Goal: Communication & Community: Answer question/provide support

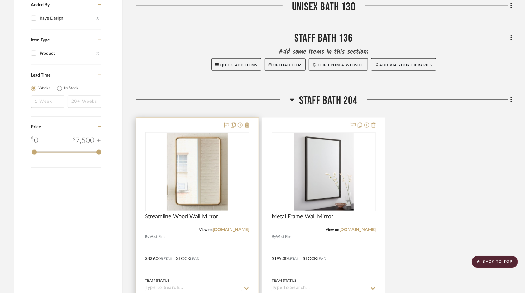
scroll to position [405, 0]
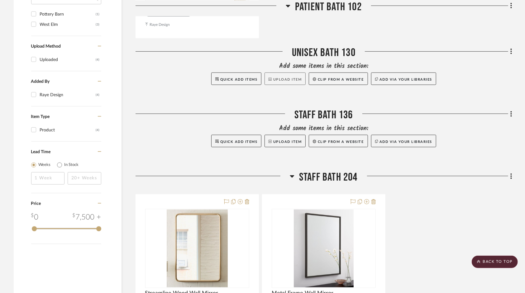
click at [287, 79] on button "Upload Item" at bounding box center [285, 79] width 41 height 12
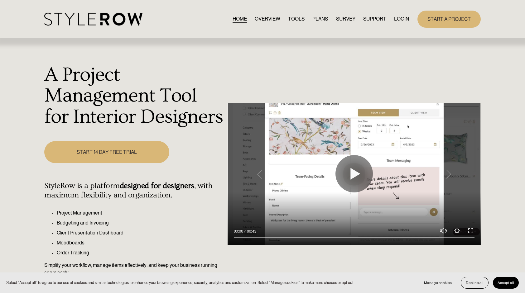
click at [399, 21] on link "LOGIN" at bounding box center [401, 19] width 15 height 8
click at [403, 19] on link "LOGIN" at bounding box center [401, 19] width 15 height 8
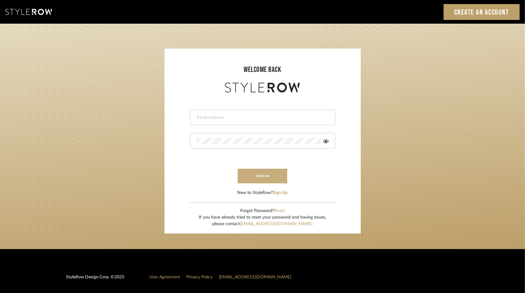
type input "rayeinteriordesign@gmail.com"
click at [256, 177] on button "sign in" at bounding box center [263, 176] width 50 height 15
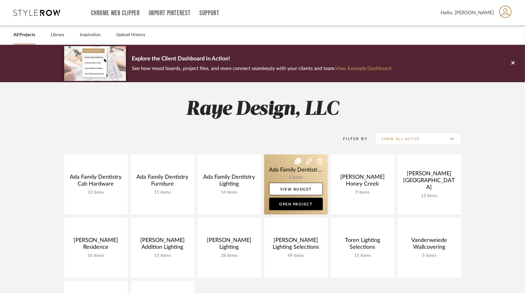
click at [282, 165] on link at bounding box center [296, 185] width 64 height 60
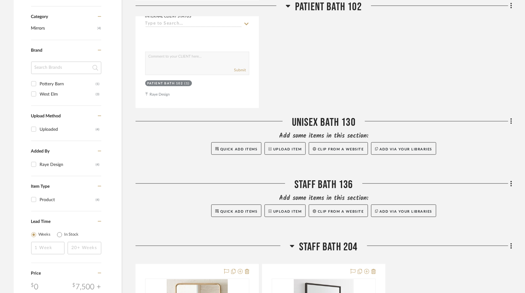
scroll to position [343, 0]
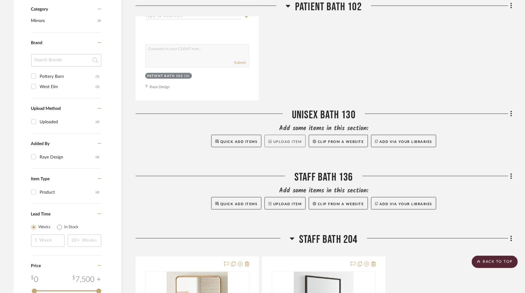
click at [283, 142] on button "Upload Item" at bounding box center [285, 141] width 41 height 12
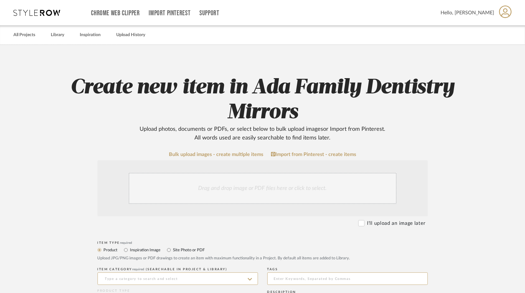
click at [227, 188] on div "Drag and drop image or PDF files here or click to select." at bounding box center [263, 188] width 268 height 31
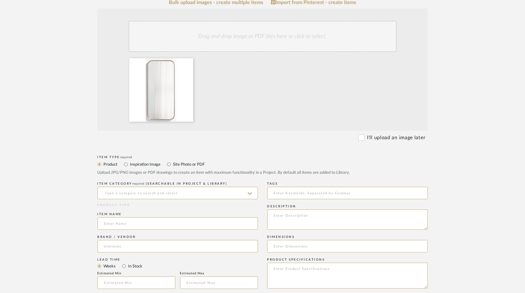
scroll to position [156, 0]
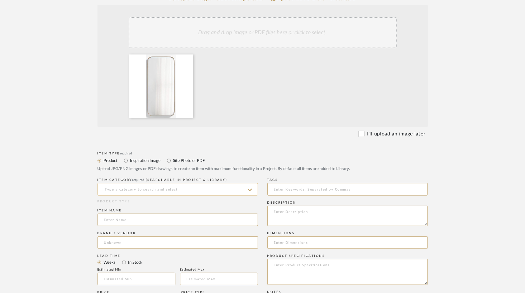
click at [127, 190] on input at bounding box center [178, 189] width 161 height 12
click at [122, 204] on span "Wall Mirrors" at bounding box center [120, 205] width 32 height 4
type input "Wall Mirrors"
click at [117, 220] on input at bounding box center [178, 220] width 161 height 12
type input "Edge Brass Metal Mirror"
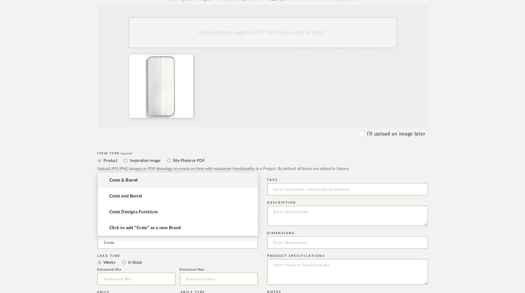
click at [130, 181] on span "Crate & Barrel" at bounding box center [123, 180] width 28 height 5
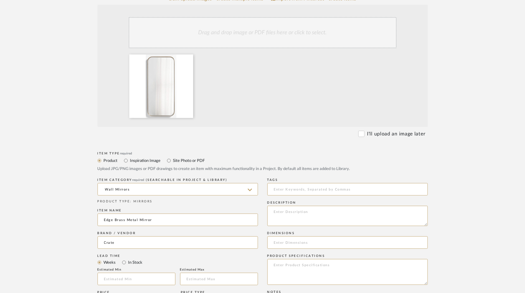
type input "Crate & Barrel"
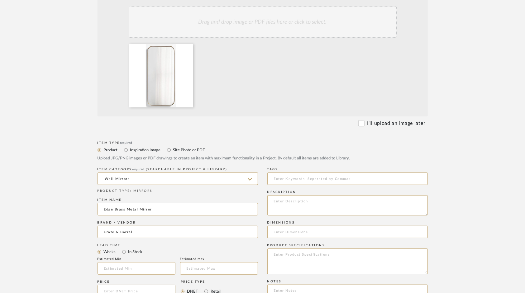
scroll to position [218, 0]
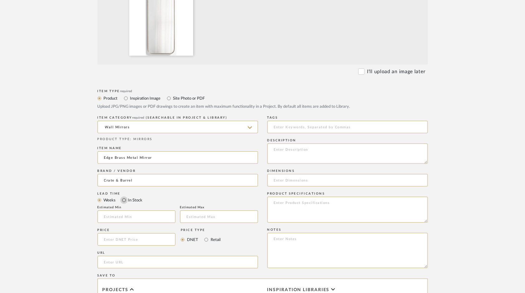
click at [124, 198] on input "In Stock" at bounding box center [123, 200] width 7 height 7
radio input "true"
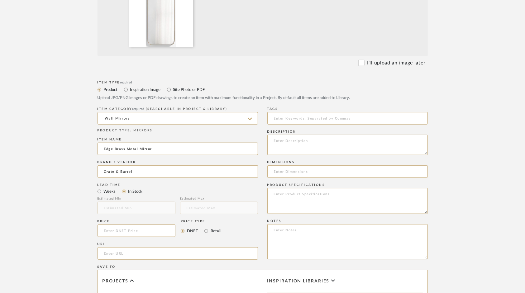
scroll to position [281, 0]
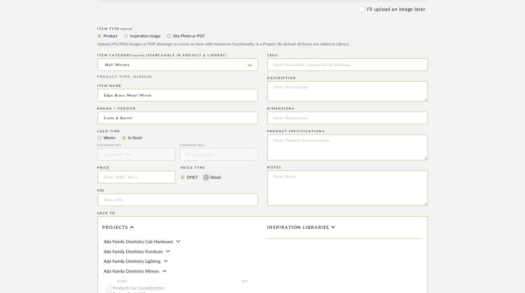
click at [205, 177] on input "Retail" at bounding box center [206, 177] width 7 height 7
radio input "true"
click at [141, 177] on input at bounding box center [137, 177] width 78 height 12
type input "$239.00"
click at [121, 199] on input "url" at bounding box center [178, 200] width 161 height 12
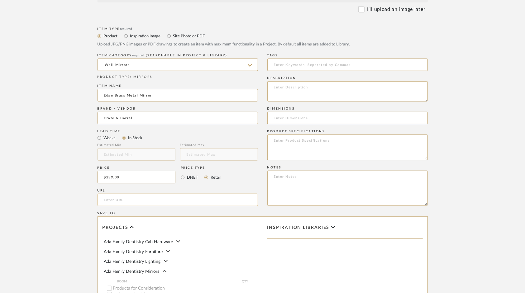
paste input "https://www.crateandbarrel.com/edge-brass-metal-wide-depth-wall-mirror-19x42/s3…"
type input "https://www.crateandbarrel.com/edge-brass-metal-wide-depth-wall-mirror-19x42/s3…"
click at [289, 122] on input at bounding box center [348, 118] width 161 height 12
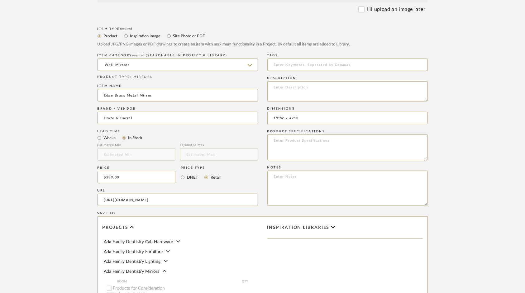
type input "19"W x 42"H"
click at [289, 145] on textarea at bounding box center [348, 148] width 161 height 26
type textarea "Finish: Brass"
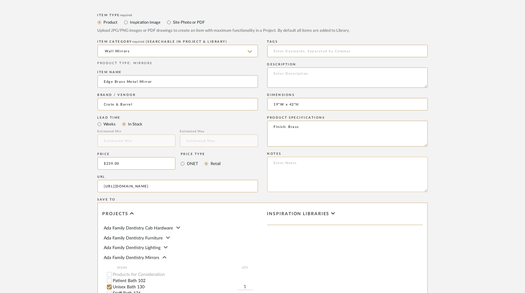
scroll to position [312, 0]
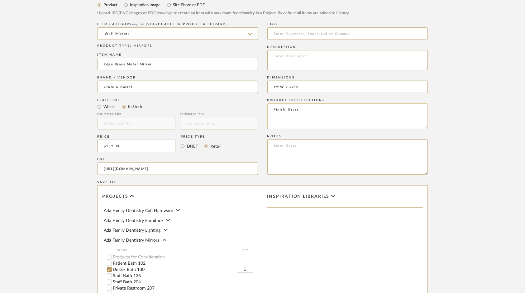
click at [311, 109] on textarea "Finish: Brass" at bounding box center [348, 117] width 161 height 26
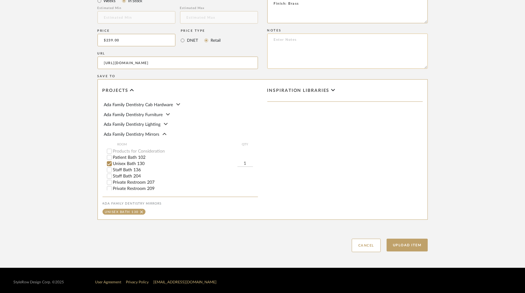
scroll to position [421, 0]
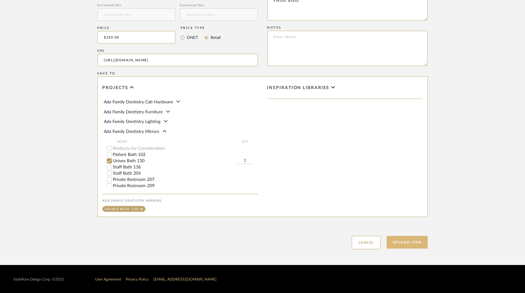
click at [411, 248] on button "Upload Item" at bounding box center [407, 242] width 41 height 13
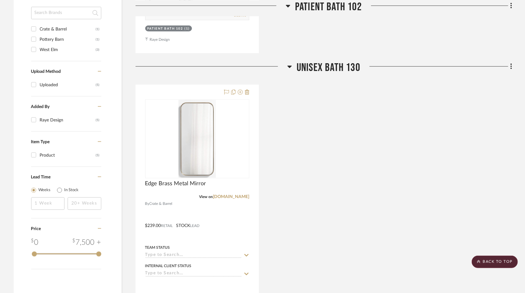
scroll to position [389, 0]
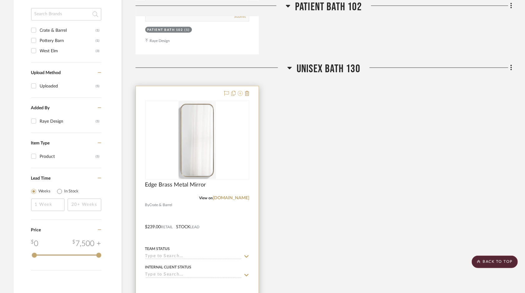
click at [239, 93] on icon at bounding box center [240, 93] width 5 height 5
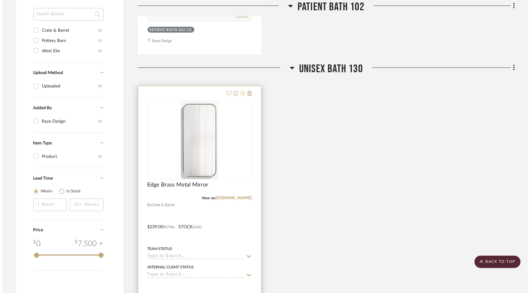
scroll to position [0, 0]
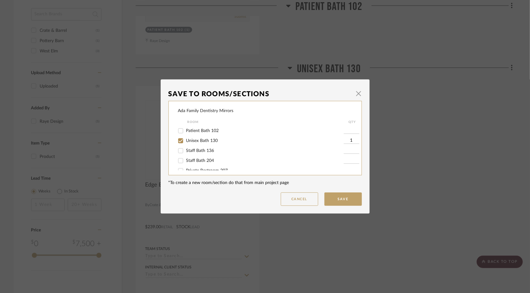
click at [180, 151] on input "Staff Bath 136" at bounding box center [181, 151] width 10 height 10
checkbox input "true"
type input "1"
click at [347, 200] on button "Save" at bounding box center [342, 199] width 37 height 13
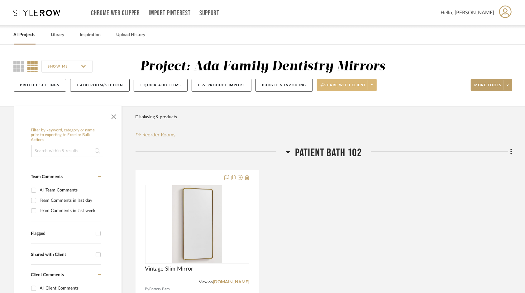
click at [355, 87] on span "Share with client" at bounding box center [344, 87] width 46 height 9
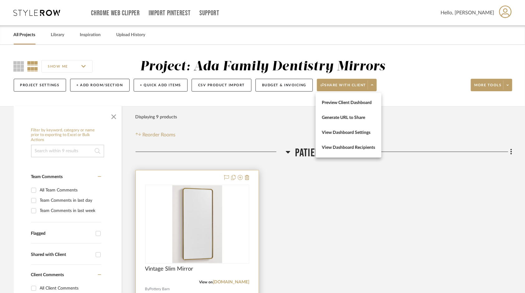
drag, startPoint x: 259, startPoint y: 203, endPoint x: 224, endPoint y: 195, distance: 35.1
click at [251, 200] on div at bounding box center [262, 146] width 525 height 293
click at [213, 194] on img "0" at bounding box center [197, 225] width 50 height 78
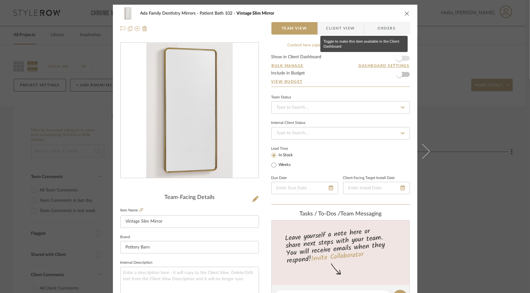
drag, startPoint x: 400, startPoint y: 59, endPoint x: 400, endPoint y: 63, distance: 4.1
click at [400, 59] on span "button" at bounding box center [399, 58] width 14 height 14
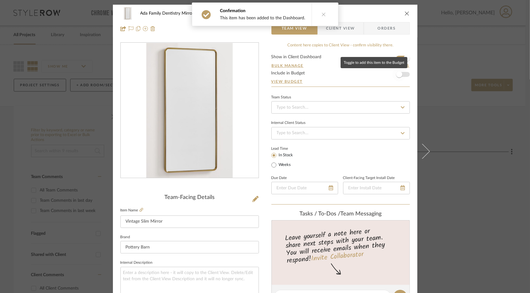
click at [399, 76] on span "button" at bounding box center [399, 74] width 6 height 6
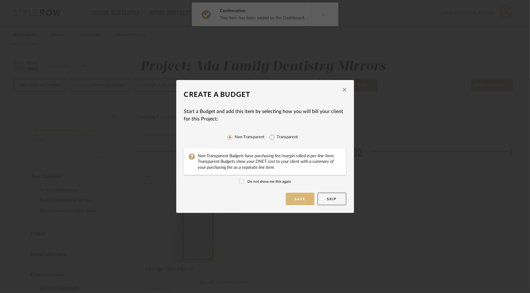
click at [299, 197] on button "Save" at bounding box center [300, 199] width 29 height 12
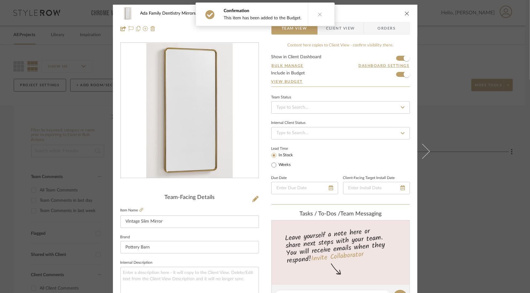
click at [405, 13] on icon "close" at bounding box center [406, 13] width 5 height 5
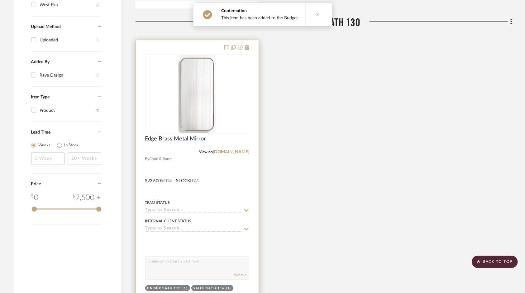
scroll to position [437, 0]
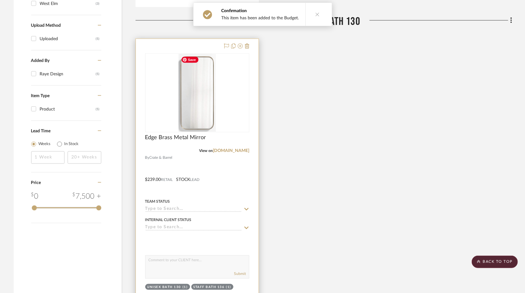
click at [209, 93] on img "0" at bounding box center [197, 93] width 37 height 78
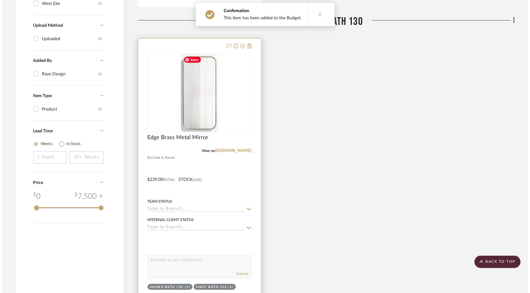
scroll to position [0, 0]
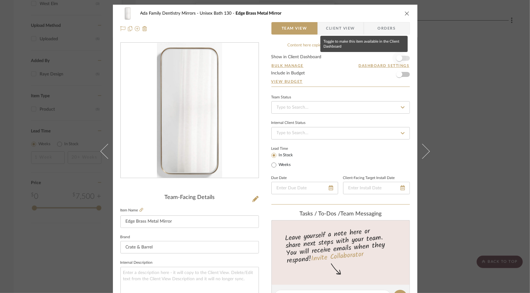
click at [402, 56] on span "button" at bounding box center [399, 58] width 14 height 14
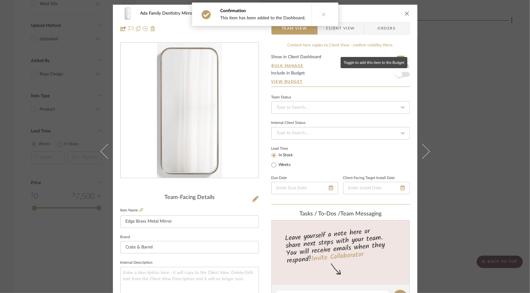
click at [400, 74] on span "button" at bounding box center [399, 75] width 14 height 14
click at [405, 12] on icon "close" at bounding box center [406, 13] width 5 height 5
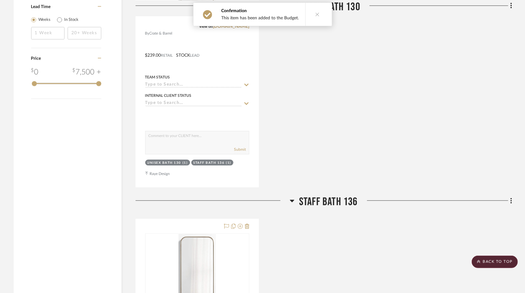
scroll to position [686, 0]
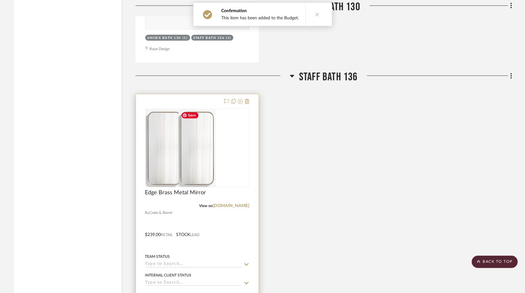
click at [183, 152] on img "0" at bounding box center [164, 148] width 37 height 78
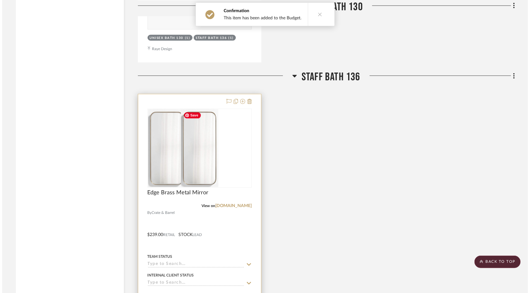
scroll to position [0, 0]
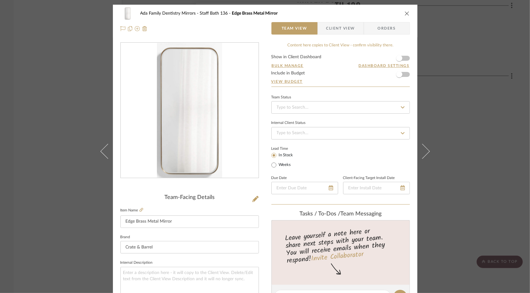
click at [404, 55] on form "Show in Client Dashboard Bulk Manage Dashboard Settings Include in Budget View …" at bounding box center [340, 71] width 138 height 32
click at [403, 58] on span "button" at bounding box center [399, 58] width 14 height 14
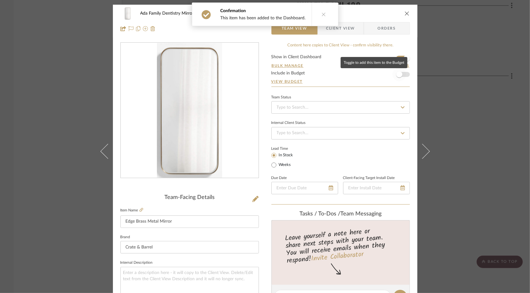
drag, startPoint x: 401, startPoint y: 74, endPoint x: 407, endPoint y: 46, distance: 28.7
click at [401, 74] on span "button" at bounding box center [399, 75] width 14 height 14
click at [406, 12] on icon "close" at bounding box center [406, 13] width 5 height 5
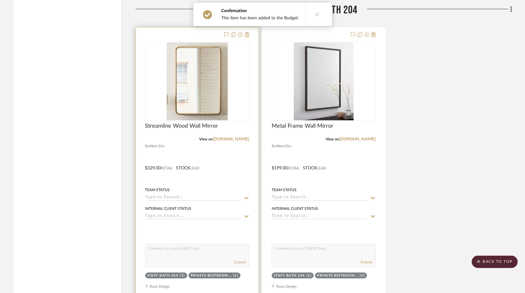
scroll to position [1060, 0]
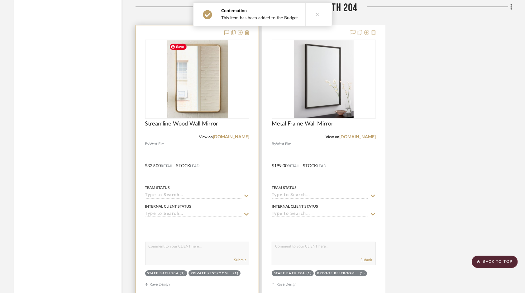
click at [0, 0] on img at bounding box center [0, 0] width 0 height 0
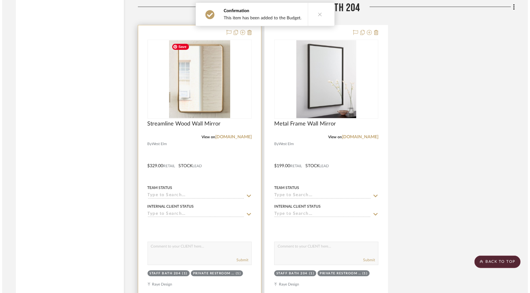
scroll to position [0, 0]
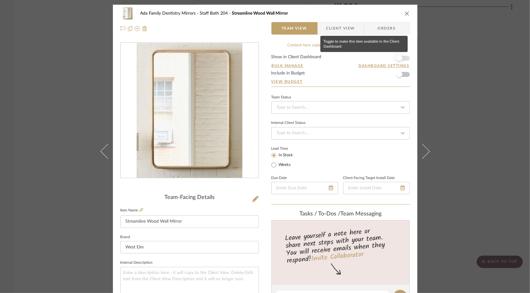
click at [402, 55] on span "button" at bounding box center [399, 58] width 14 height 14
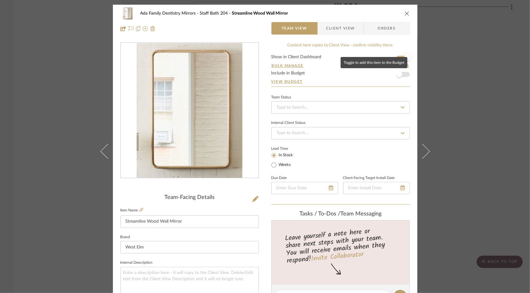
drag, startPoint x: 402, startPoint y: 71, endPoint x: 404, endPoint y: 59, distance: 12.4
click at [401, 70] on span "button" at bounding box center [399, 75] width 14 height 14
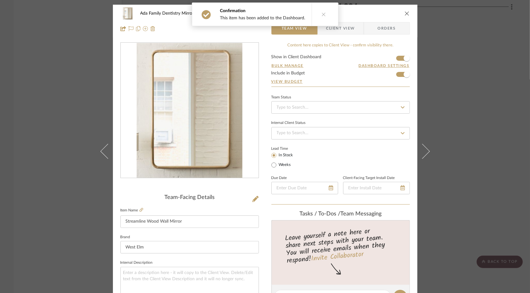
click at [406, 14] on icon "close" at bounding box center [406, 13] width 5 height 5
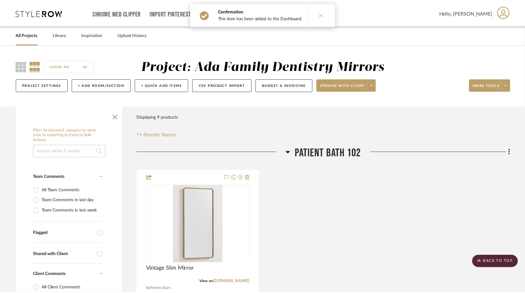
scroll to position [1060, 0]
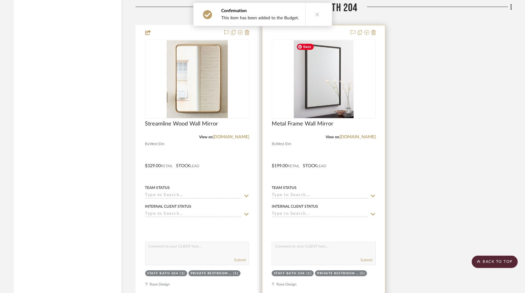
click at [321, 103] on img "0" at bounding box center [324, 79] width 60 height 78
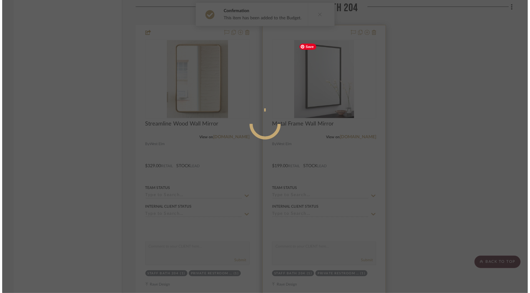
scroll to position [0, 0]
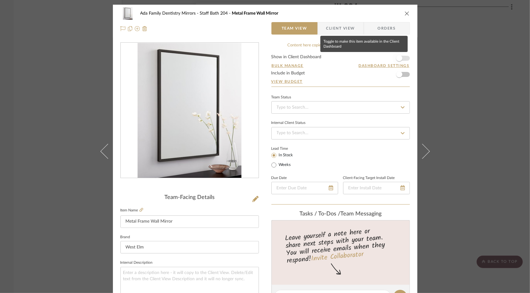
click at [398, 59] on span "button" at bounding box center [399, 58] width 6 height 6
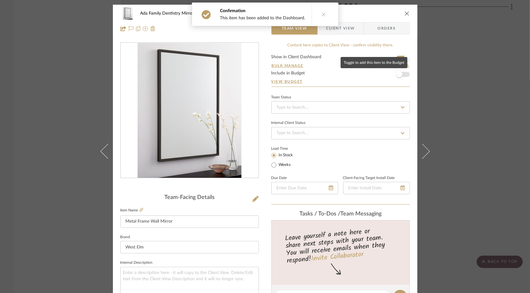
click at [399, 73] on span "button" at bounding box center [399, 74] width 6 height 6
click at [405, 11] on icon "close" at bounding box center [406, 13] width 5 height 5
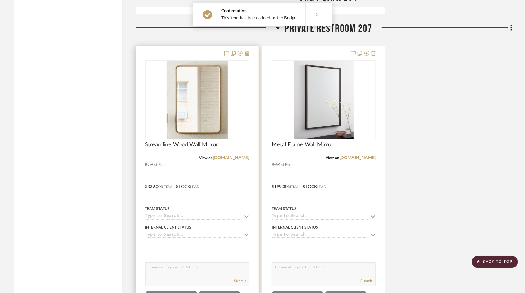
scroll to position [1403, 0]
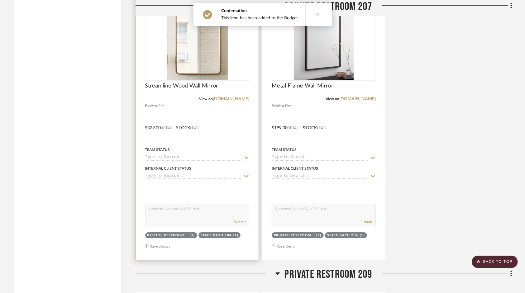
click at [206, 82] on div at bounding box center [197, 123] width 123 height 273
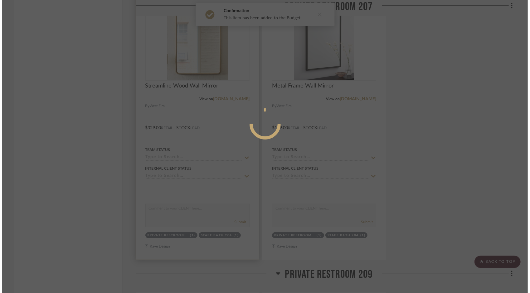
scroll to position [0, 0]
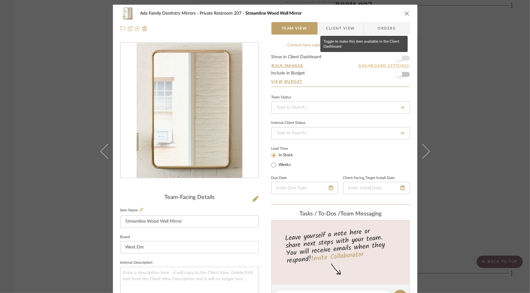
drag, startPoint x: 393, startPoint y: 59, endPoint x: 396, endPoint y: 64, distance: 6.1
click at [393, 58] on span "button" at bounding box center [399, 58] width 14 height 14
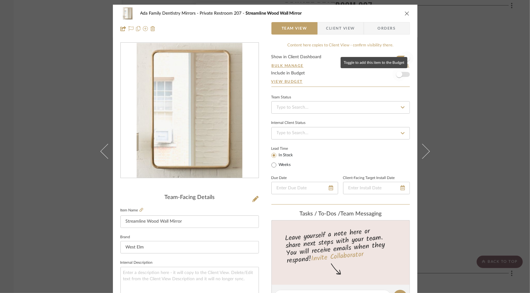
click at [397, 71] on span "button" at bounding box center [399, 74] width 6 height 6
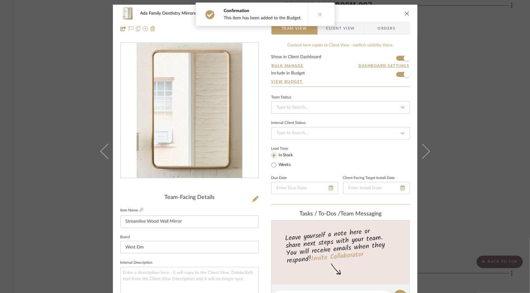
drag, startPoint x: 405, startPoint y: 12, endPoint x: 402, endPoint y: 18, distance: 6.3
click at [405, 12] on icon "close" at bounding box center [406, 13] width 5 height 5
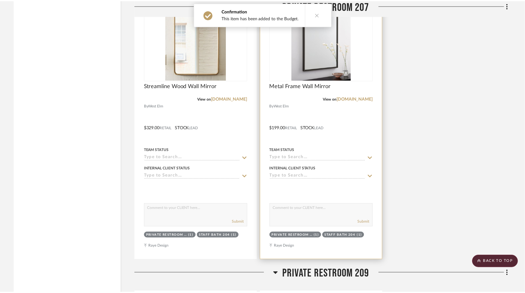
scroll to position [1403, 0]
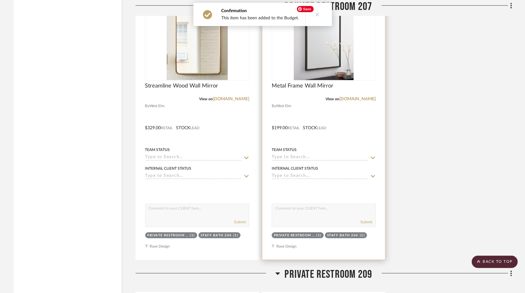
click at [310, 62] on img "0" at bounding box center [324, 41] width 60 height 78
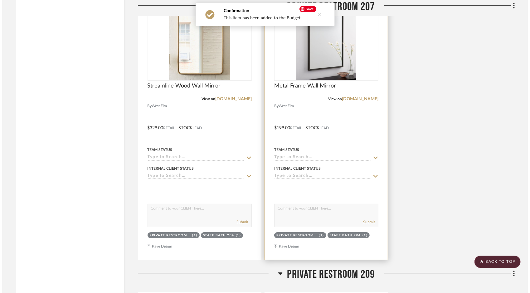
scroll to position [0, 0]
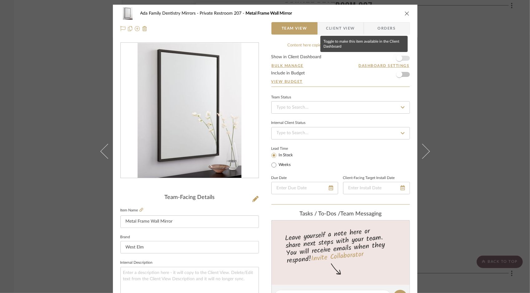
click at [400, 57] on span "button" at bounding box center [399, 58] width 14 height 14
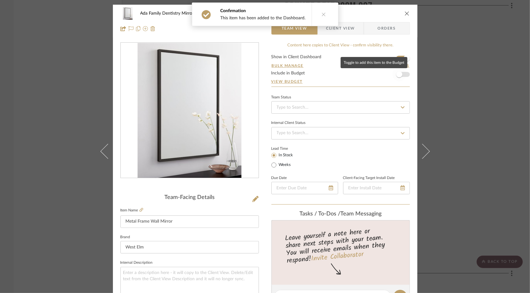
click at [400, 70] on span "button" at bounding box center [399, 75] width 14 height 14
click at [404, 13] on icon "close" at bounding box center [406, 13] width 5 height 5
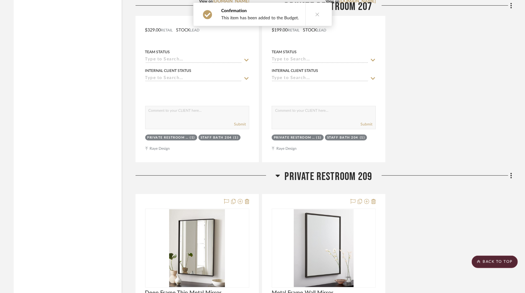
scroll to position [1621, 0]
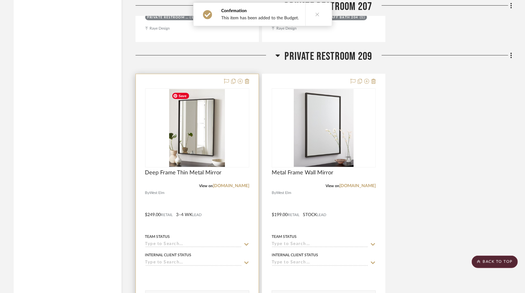
click at [0, 0] on img at bounding box center [0, 0] width 0 height 0
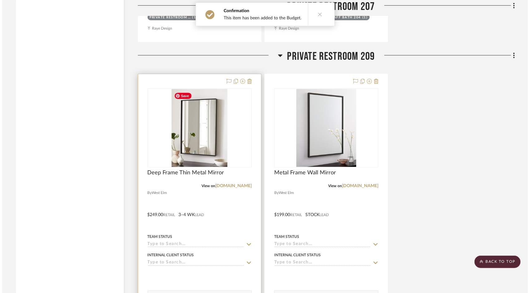
scroll to position [0, 0]
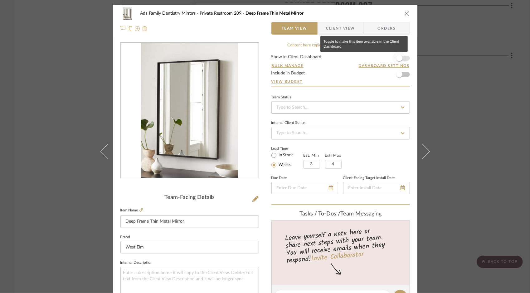
click at [403, 55] on span "button" at bounding box center [399, 58] width 14 height 14
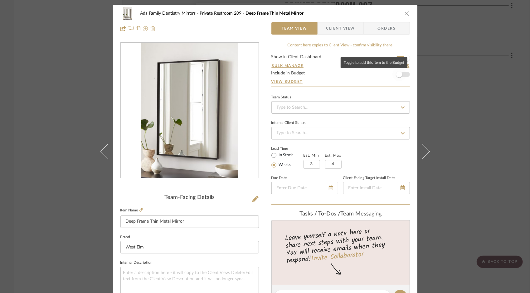
click at [402, 72] on span "button" at bounding box center [399, 75] width 14 height 14
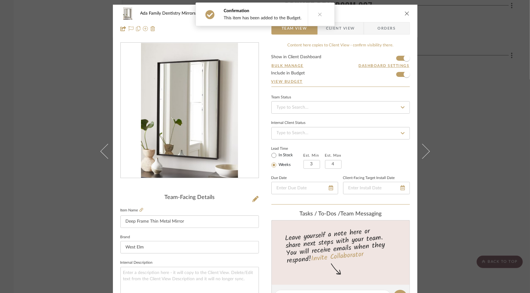
click at [407, 15] on div "Ada Family Dentistry Mirrors Private Restroom 209 Deep Frame Thin Metal Mirror …" at bounding box center [265, 21] width 304 height 33
click at [404, 13] on icon "close" at bounding box center [406, 13] width 5 height 5
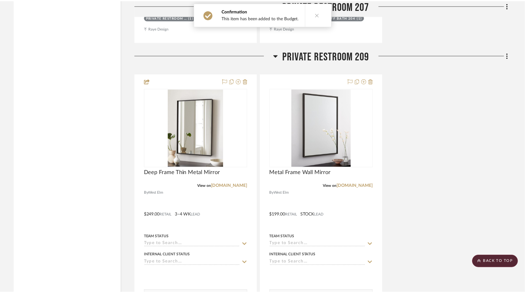
scroll to position [1621, 0]
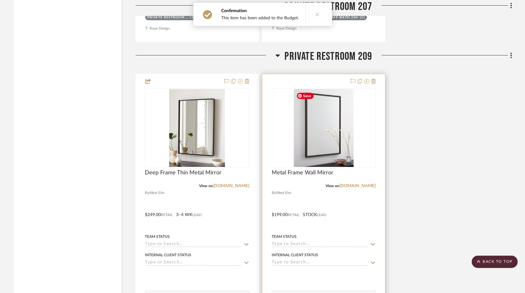
click at [0, 0] on img at bounding box center [0, 0] width 0 height 0
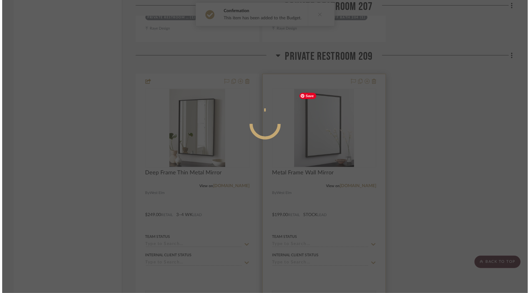
scroll to position [0, 0]
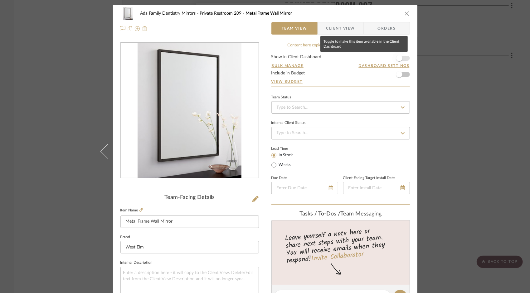
click at [401, 58] on span "button" at bounding box center [399, 58] width 14 height 14
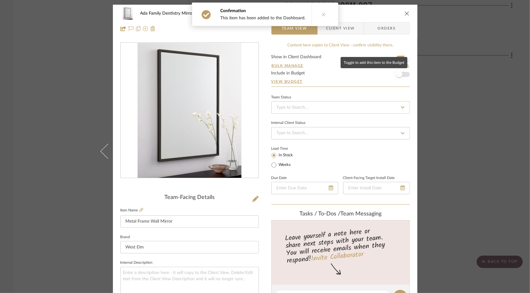
click at [398, 73] on span "button" at bounding box center [399, 74] width 6 height 6
click at [404, 13] on icon "close" at bounding box center [406, 13] width 5 height 5
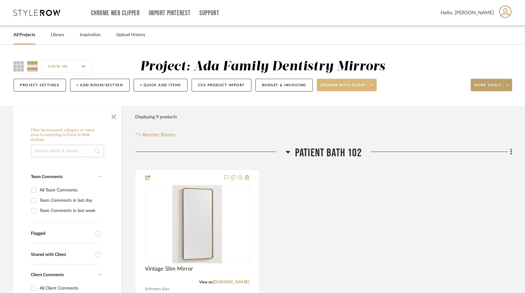
click at [373, 88] on span at bounding box center [372, 84] width 9 height 9
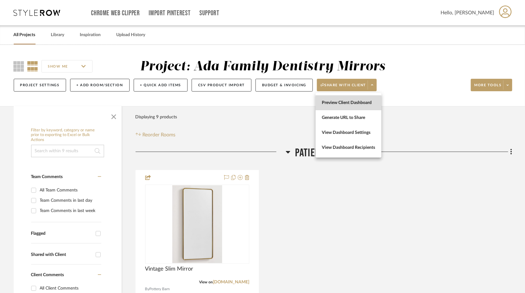
click at [341, 105] on span "Preview Client Dashboard" at bounding box center [348, 102] width 53 height 5
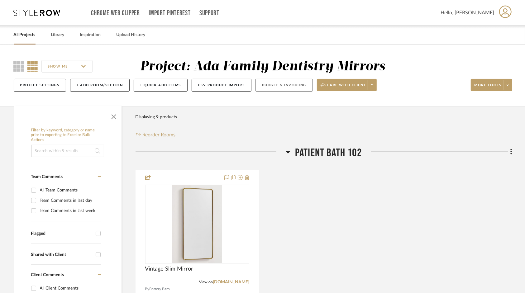
click at [285, 86] on button "Budget & Invoicing" at bounding box center [284, 85] width 57 height 13
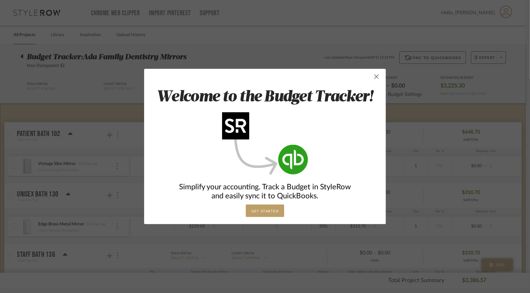
click at [375, 74] on span "button" at bounding box center [376, 76] width 12 height 12
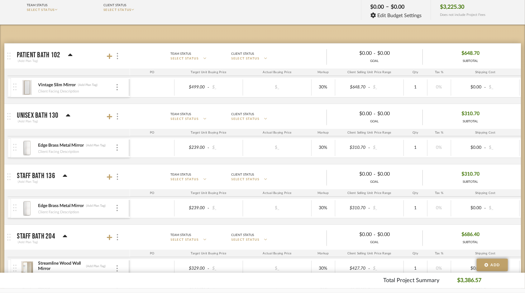
scroll to position [94, 0]
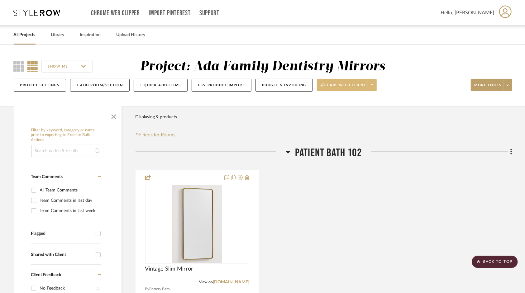
click at [356, 87] on span "Share with client" at bounding box center [344, 87] width 46 height 9
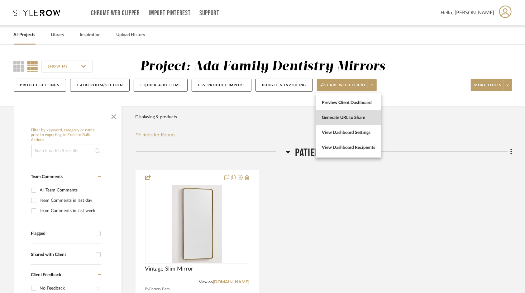
click at [344, 118] on span "Generate URL to Share" at bounding box center [348, 117] width 53 height 5
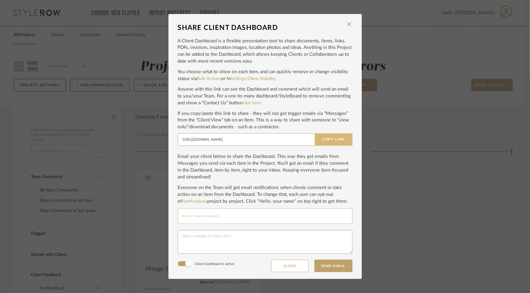
click at [328, 139] on button "Copy Link" at bounding box center [334, 139] width 38 height 12
click at [346, 22] on span "button" at bounding box center [349, 24] width 12 height 12
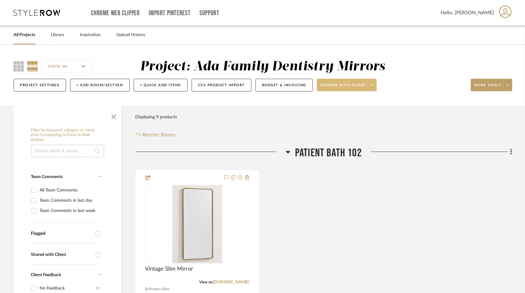
click at [371, 82] on span at bounding box center [372, 84] width 9 height 9
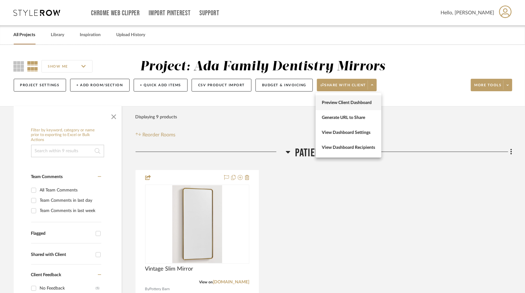
click at [340, 104] on span "Preview Client Dashboard" at bounding box center [348, 102] width 53 height 5
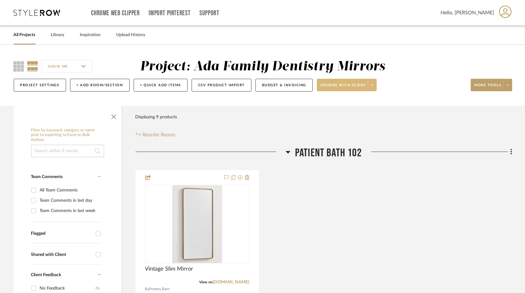
click at [372, 85] on icon at bounding box center [372, 84] width 2 height 1
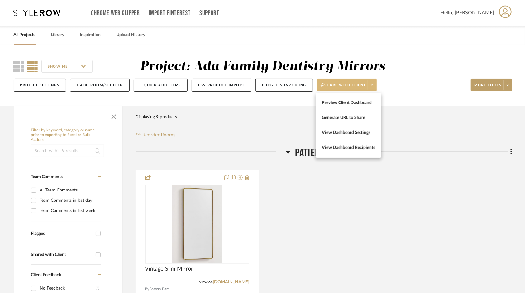
click at [350, 103] on span "Preview Client Dashboard" at bounding box center [348, 102] width 53 height 5
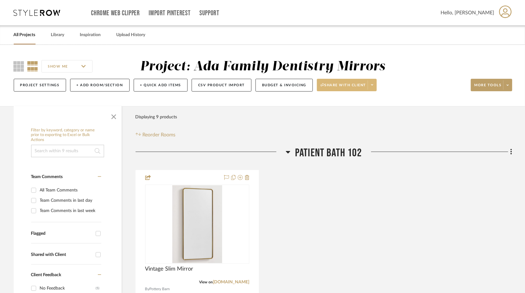
click at [371, 83] on span at bounding box center [372, 84] width 9 height 9
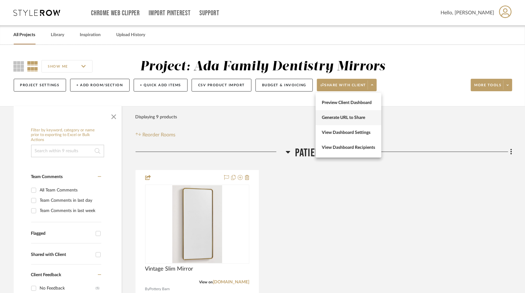
click at [335, 118] on span "Generate URL to Share" at bounding box center [348, 117] width 53 height 5
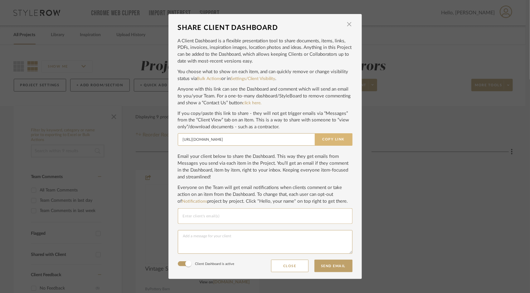
click at [326, 139] on button "Copy Link" at bounding box center [334, 139] width 38 height 12
click at [422, 168] on div "SHARE CLIENT DASHBOARD × A Client Dashboard is a flexible presentation tool to …" at bounding box center [265, 146] width 530 height 293
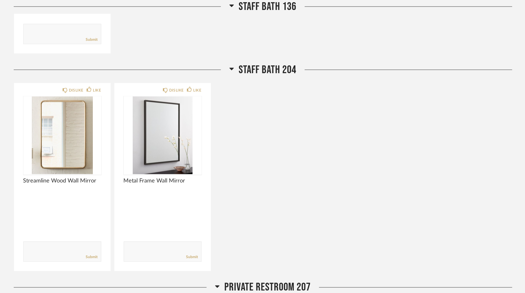
scroll to position [707, 0]
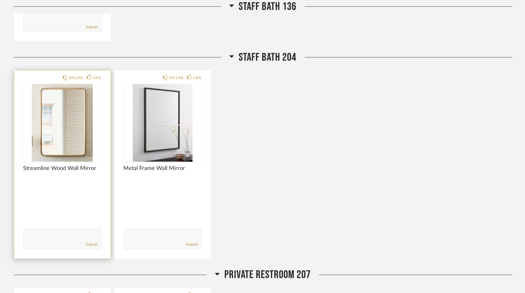
click at [54, 169] on span "Streamline Wood Wall Mirror" at bounding box center [62, 169] width 78 height 7
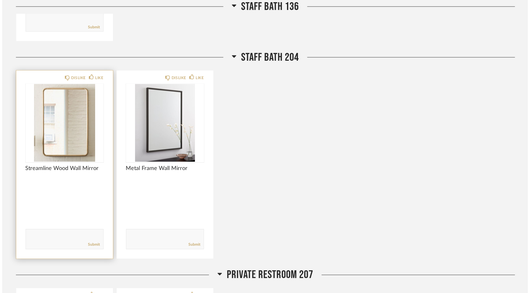
scroll to position [0, 0]
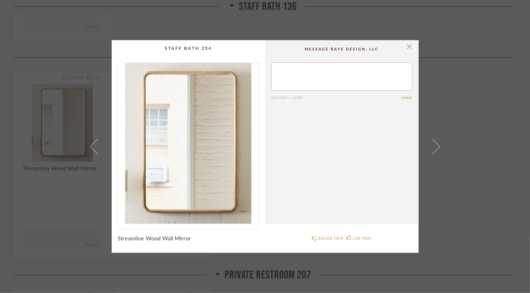
click at [450, 205] on div "× Return = Send Send Streamline Wood Wall Mirror DISLIKE ITEM LIKE ITEM" at bounding box center [265, 146] width 530 height 293
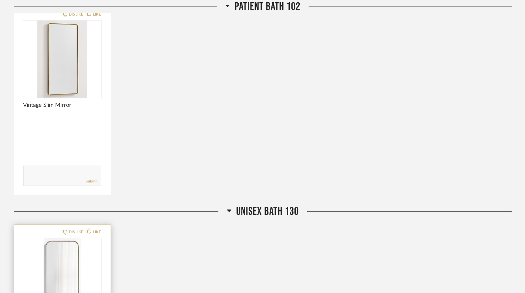
scroll to position [94, 0]
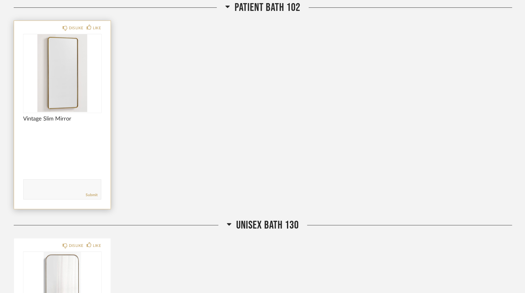
click at [35, 185] on textarea at bounding box center [62, 187] width 77 height 8
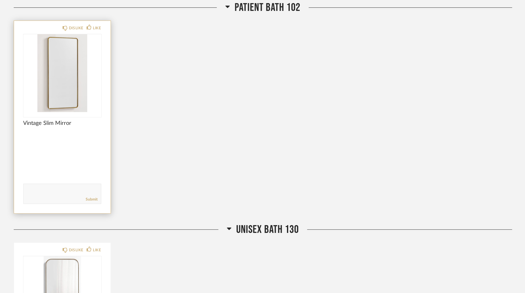
click at [37, 194] on textarea at bounding box center [62, 191] width 77 height 8
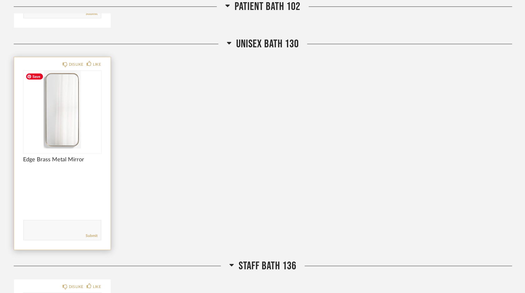
scroll to position [281, 0]
type textarea "$499 + tax&shipping"
click at [31, 228] on textarea at bounding box center [62, 226] width 77 height 8
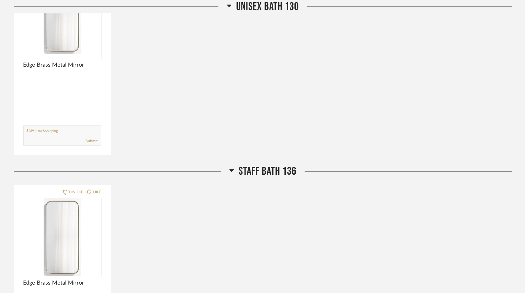
scroll to position [530, 0]
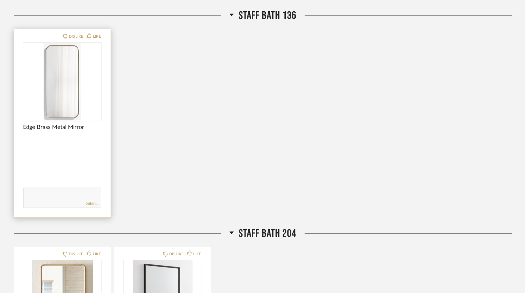
type textarea "$239 + tax&shipping"
click at [48, 192] on textarea at bounding box center [62, 195] width 77 height 8
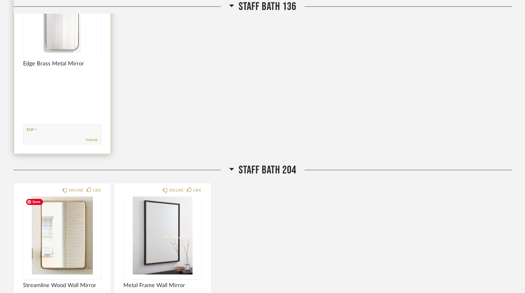
scroll to position [592, 0]
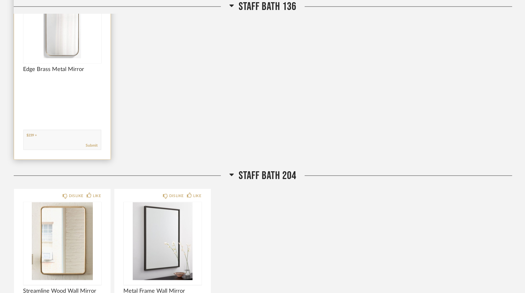
click at [49, 135] on textarea at bounding box center [62, 137] width 77 height 8
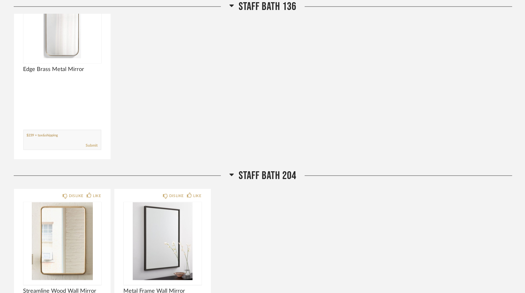
type textarea "$239 + tax&shipping"
click at [168, 105] on div "DISLIKE LIKE Edge Brass Metal Mirror Comments: Submit" at bounding box center [263, 63] width 499 height 193
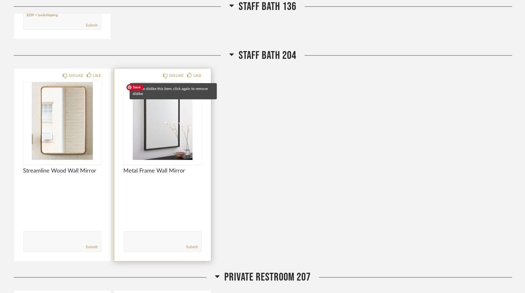
scroll to position [779, 0]
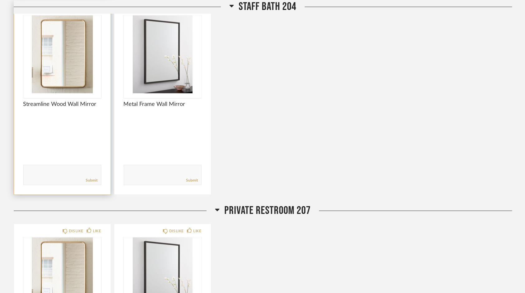
click at [41, 170] on textarea at bounding box center [62, 172] width 77 height 8
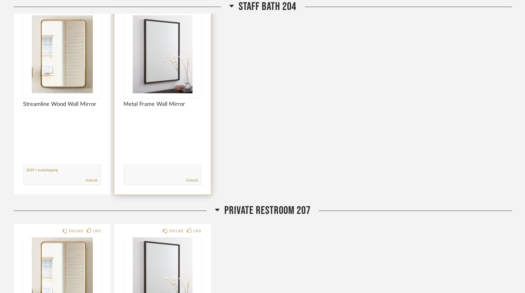
type textarea "$329 + tax&shipping"
click at [133, 167] on form "Submit" at bounding box center [163, 175] width 78 height 20
click at [135, 171] on textarea at bounding box center [162, 172] width 77 height 8
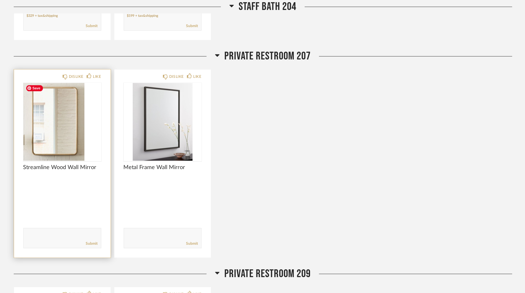
scroll to position [935, 0]
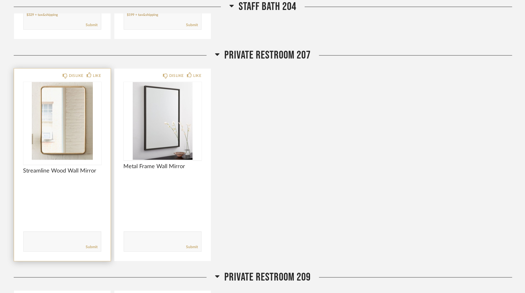
type textarea "$199 + tax&shipping"
click at [36, 235] on textarea at bounding box center [62, 239] width 77 height 8
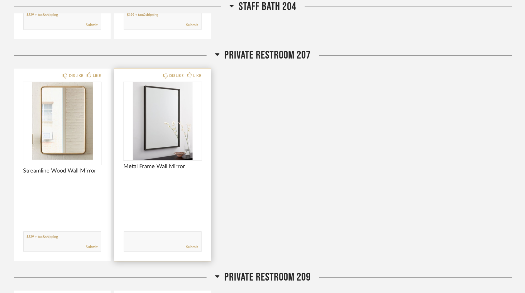
type textarea "$329 + tax&shipping"
click at [138, 238] on textarea at bounding box center [162, 239] width 77 height 8
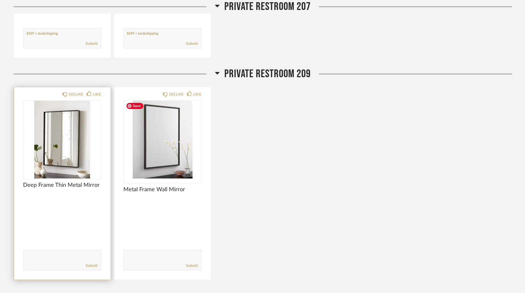
scroll to position [1175, 0]
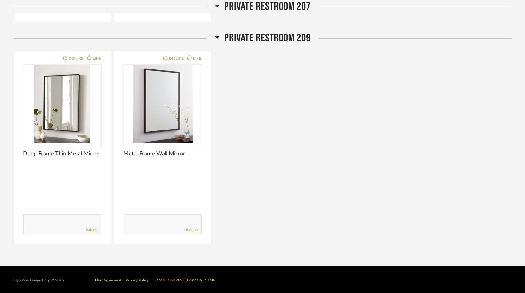
type textarea "$199 + tax&shipping"
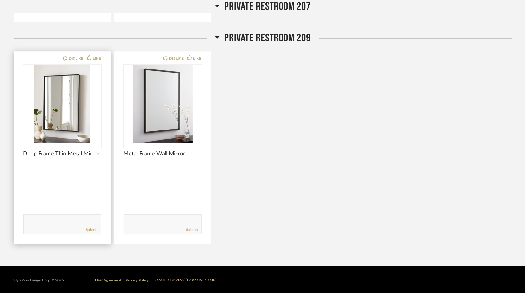
click at [36, 221] on textarea at bounding box center [62, 222] width 77 height 8
type textarea "$249 ++ tax&shipping"
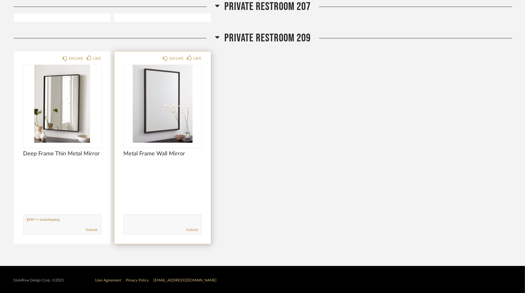
click at [132, 226] on div "Submit" at bounding box center [162, 230] width 77 height 8
click at [134, 218] on textarea at bounding box center [162, 222] width 77 height 8
type textarea "$199 + tax&shipping"
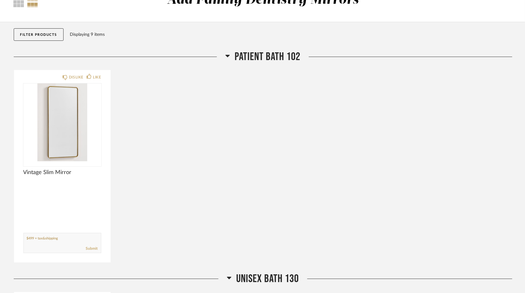
scroll to position [0, 0]
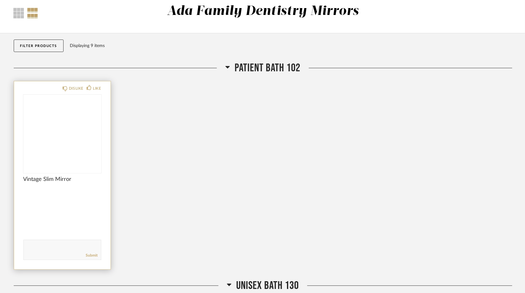
scroll to position [31, 0]
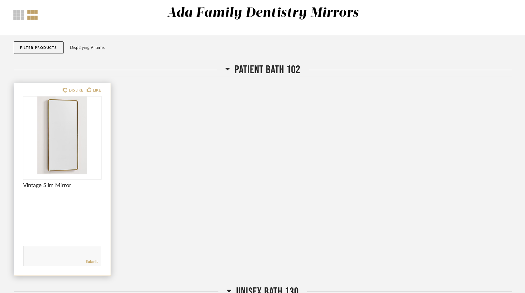
click at [40, 255] on textarea at bounding box center [62, 253] width 77 height 8
type textarea "$499 + tax& shipping"
click at [97, 263] on link "Submit" at bounding box center [92, 261] width 12 height 5
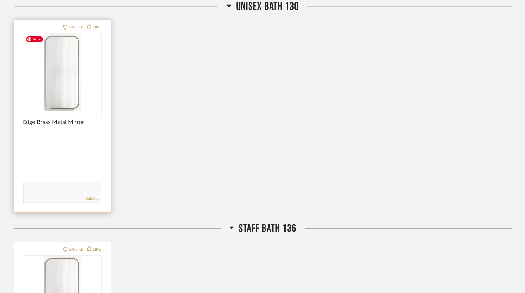
scroll to position [343, 0]
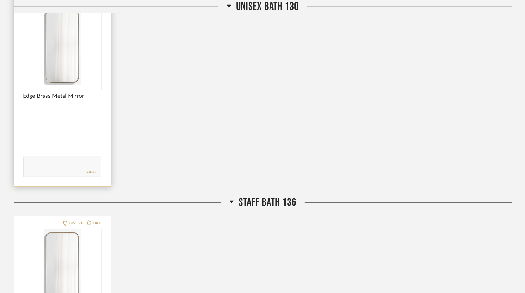
click at [48, 158] on form "Submit" at bounding box center [62, 167] width 78 height 20
click at [50, 165] on textarea at bounding box center [62, 164] width 77 height 8
type textarea "$239 + tax&shipping"
click at [90, 171] on link "Submit" at bounding box center [92, 172] width 12 height 5
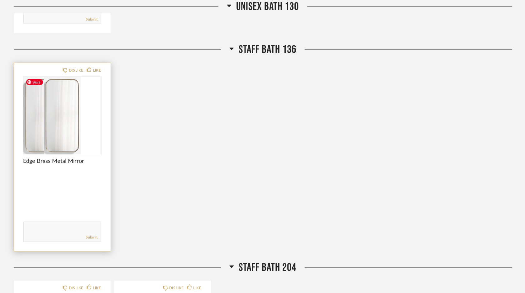
scroll to position [499, 0]
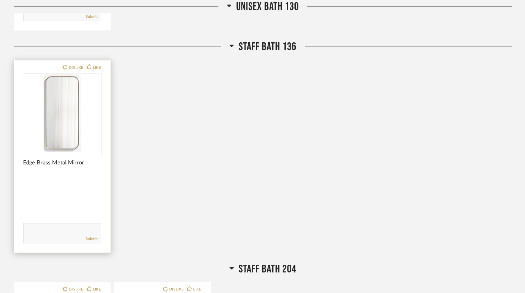
click at [29, 230] on textarea at bounding box center [62, 231] width 77 height 8
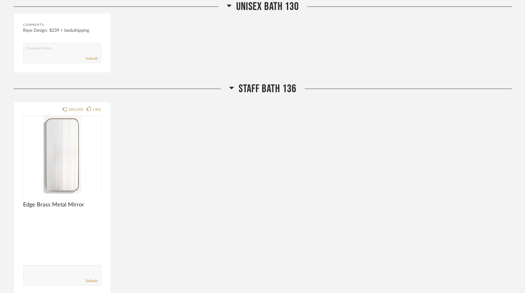
scroll to position [468, 0]
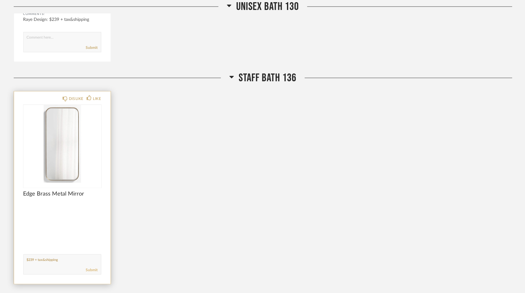
type textarea "$239 + tax&shipping"
click at [91, 269] on link "Submit" at bounding box center [92, 270] width 12 height 5
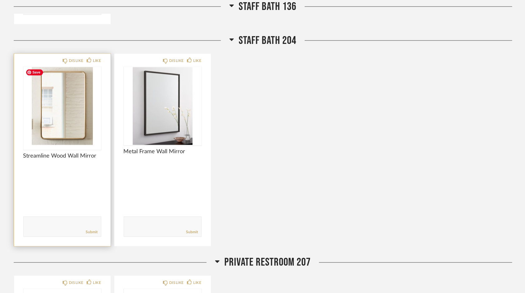
scroll to position [748, 0]
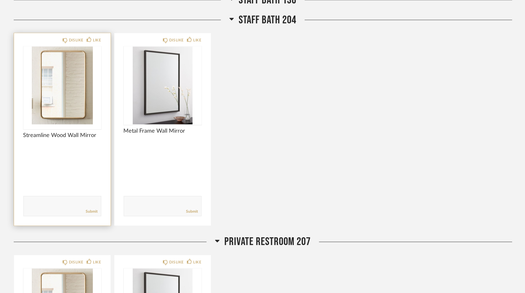
click at [38, 204] on textarea at bounding box center [62, 204] width 77 height 8
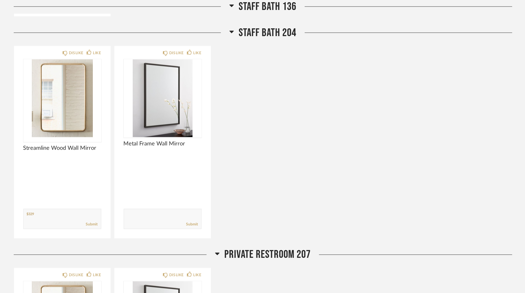
scroll to position [811, 0]
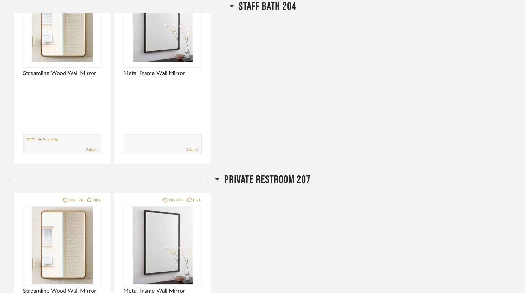
type textarea "$329 + tax&shipping"
drag, startPoint x: 90, startPoint y: 147, endPoint x: 102, endPoint y: 146, distance: 11.3
click at [90, 147] on link "Submit" at bounding box center [92, 149] width 12 height 5
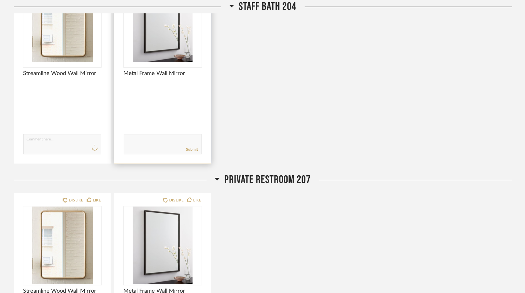
click at [135, 140] on textarea at bounding box center [162, 141] width 77 height 8
type textarea "$199 + tax&shipping"
click at [191, 148] on link "Submit" at bounding box center [192, 149] width 12 height 5
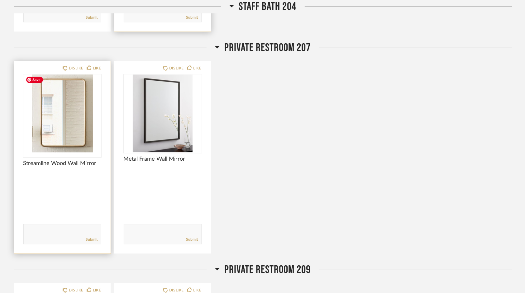
scroll to position [967, 0]
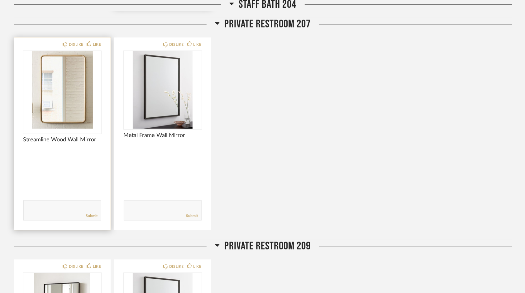
click at [44, 209] on textarea at bounding box center [62, 208] width 77 height 8
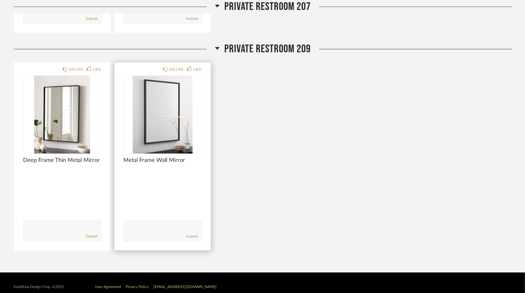
scroll to position [1170, 0]
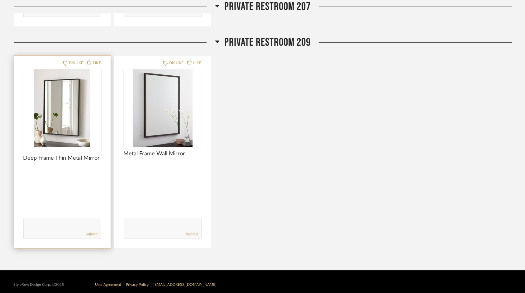
click at [45, 227] on textarea at bounding box center [62, 226] width 77 height 8
type textarea "$249 + tax&shipping"
click at [94, 233] on link "Submit" at bounding box center [92, 234] width 12 height 5
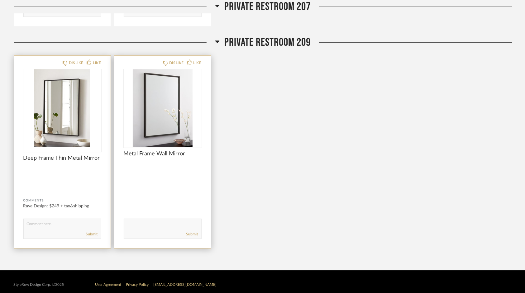
click at [145, 226] on textarea at bounding box center [162, 226] width 77 height 8
click at [143, 226] on textarea at bounding box center [162, 226] width 77 height 8
type textarea "$199 + tax&shipping"
click at [189, 233] on link "Submit" at bounding box center [192, 234] width 12 height 5
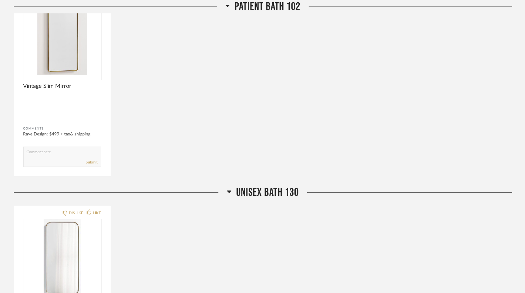
scroll to position [0, 0]
